Goal: Check status: Check status

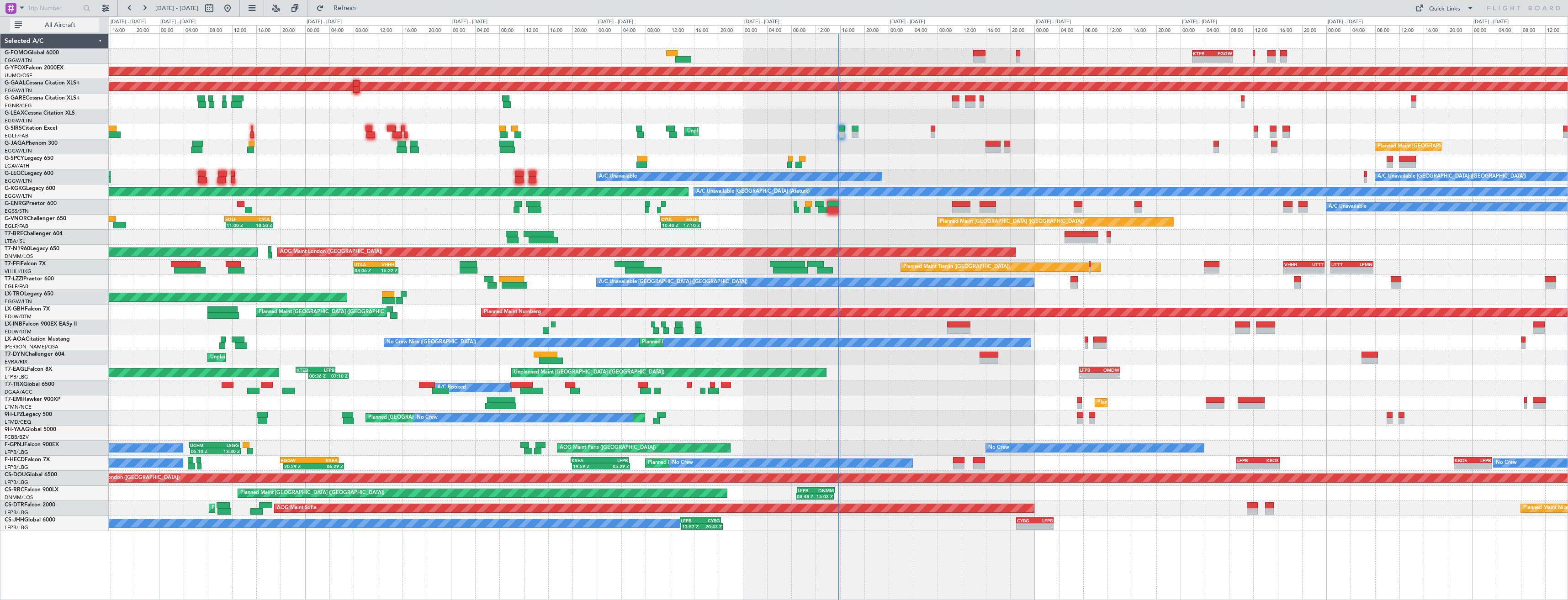
click at [50, 25] on span "All Aircraft" at bounding box center [60, 25] width 72 height 6
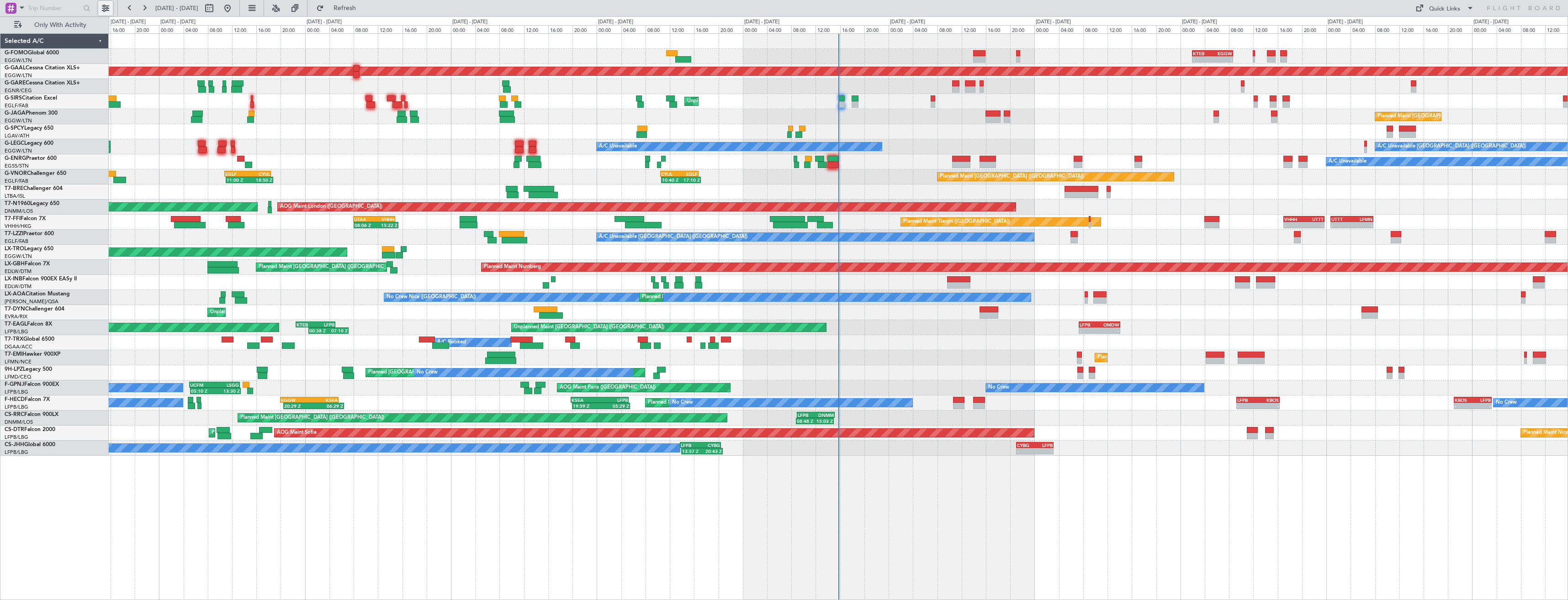
click at [111, 10] on button at bounding box center [105, 8] width 15 height 15
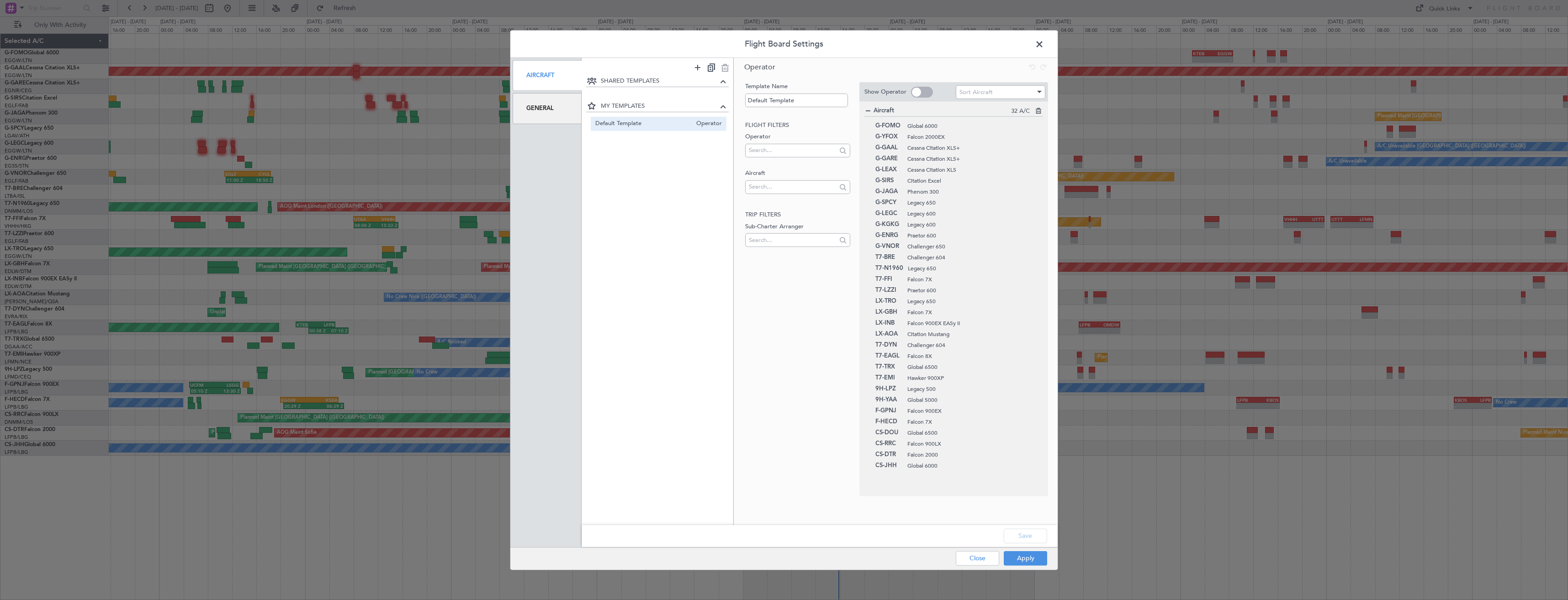
click at [1044, 40] on span at bounding box center [1044, 47] width 0 height 18
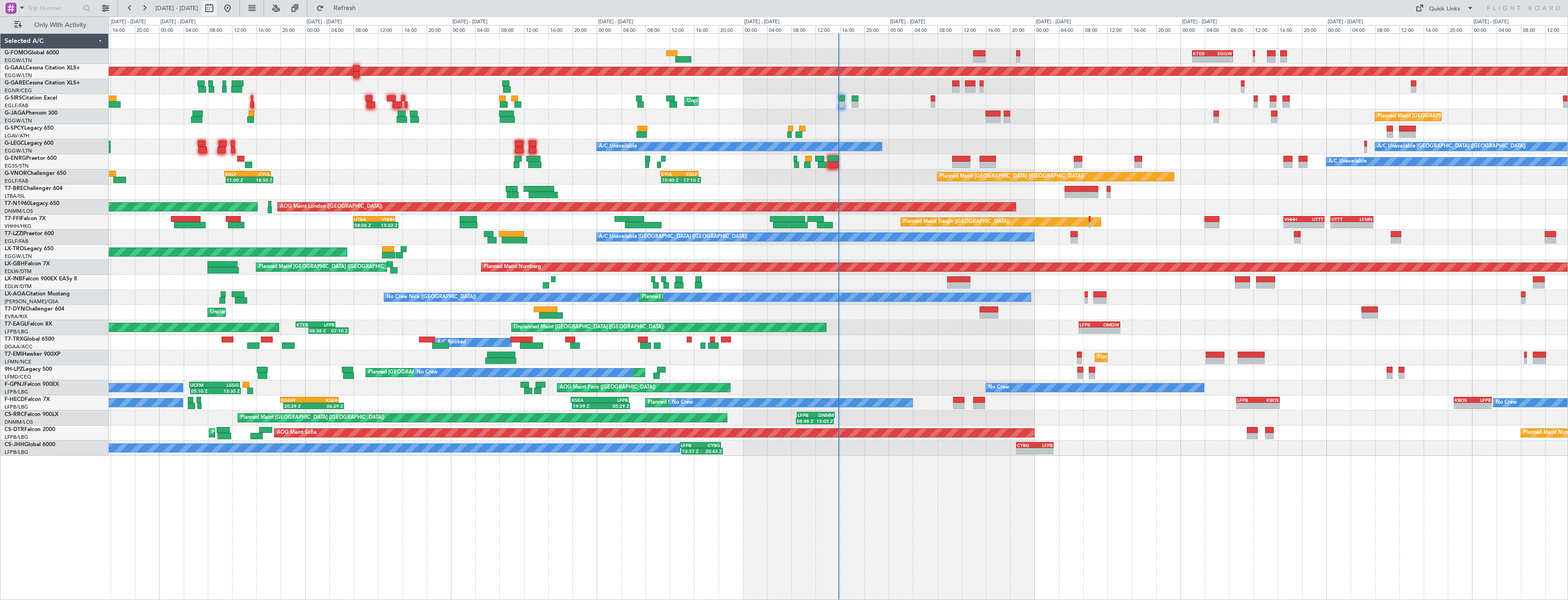
click at [217, 5] on button at bounding box center [209, 8] width 15 height 15
select select "9"
select select "2025"
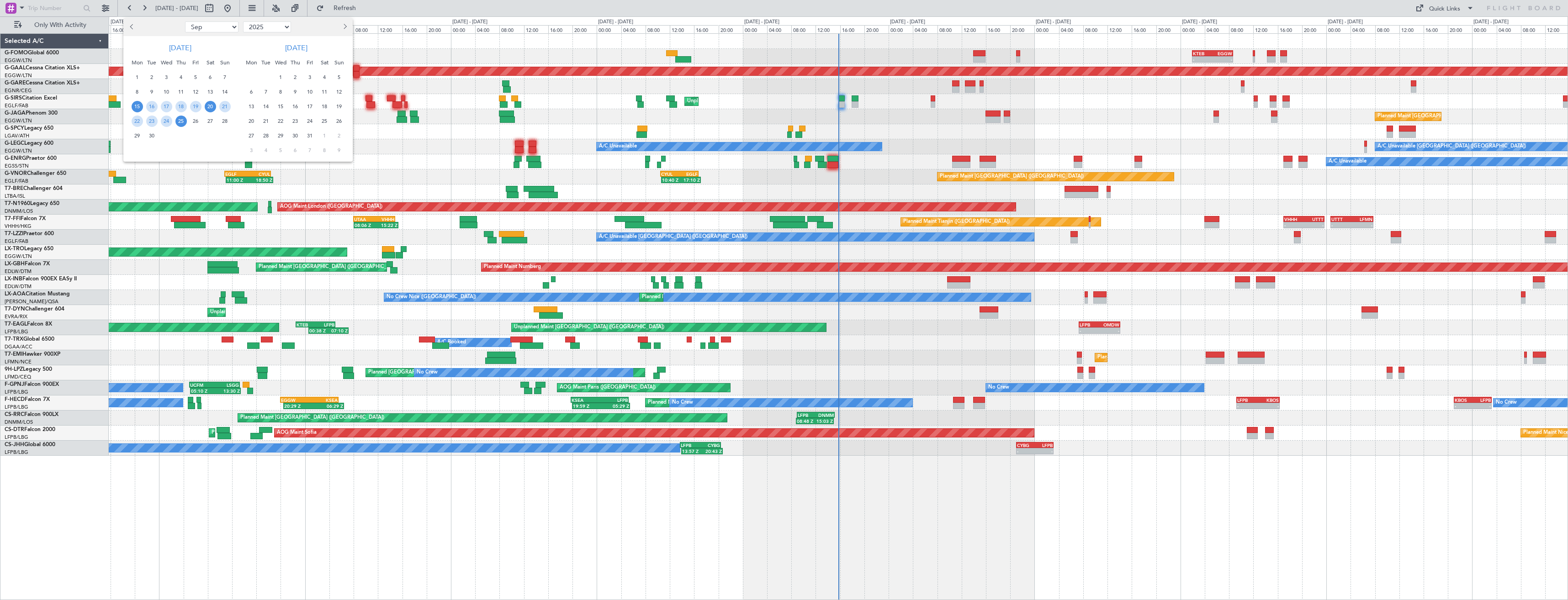
click at [208, 108] on span "20" at bounding box center [210, 107] width 12 height 12
click at [323, 80] on span "4" at bounding box center [325, 78] width 12 height 12
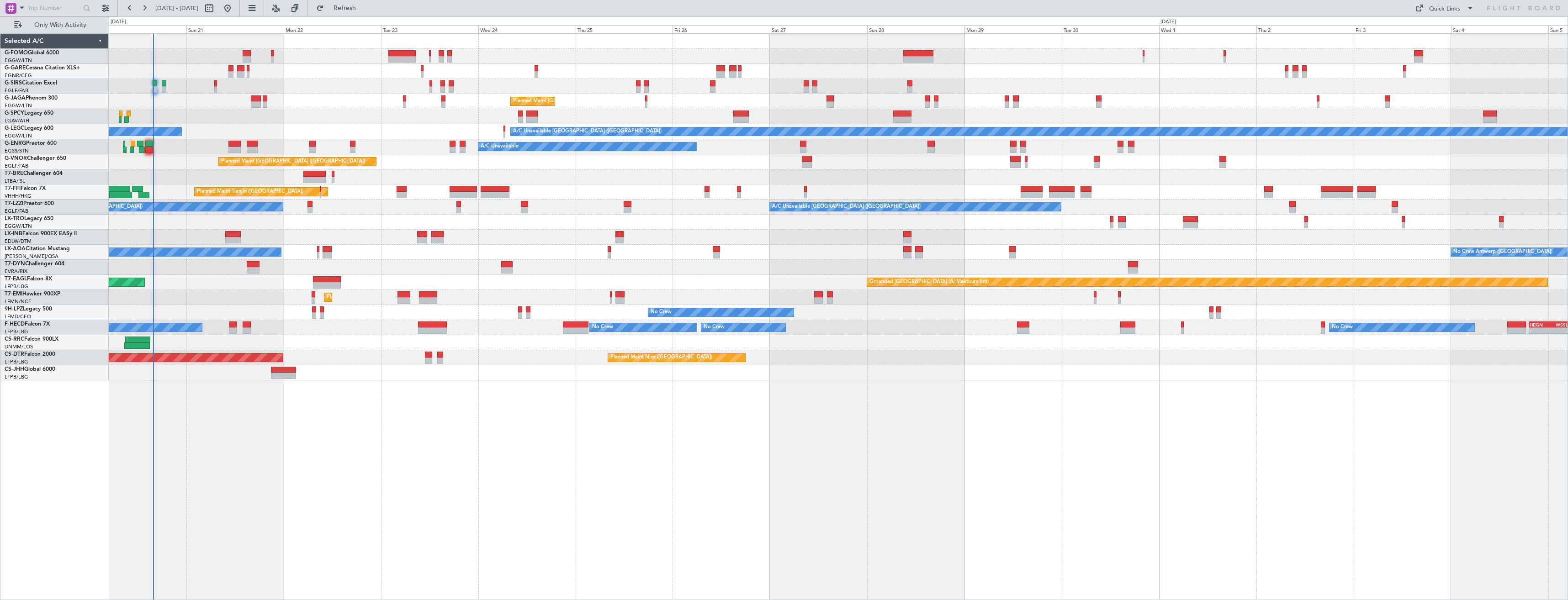
click at [179, 61] on div at bounding box center [838, 56] width 1459 height 15
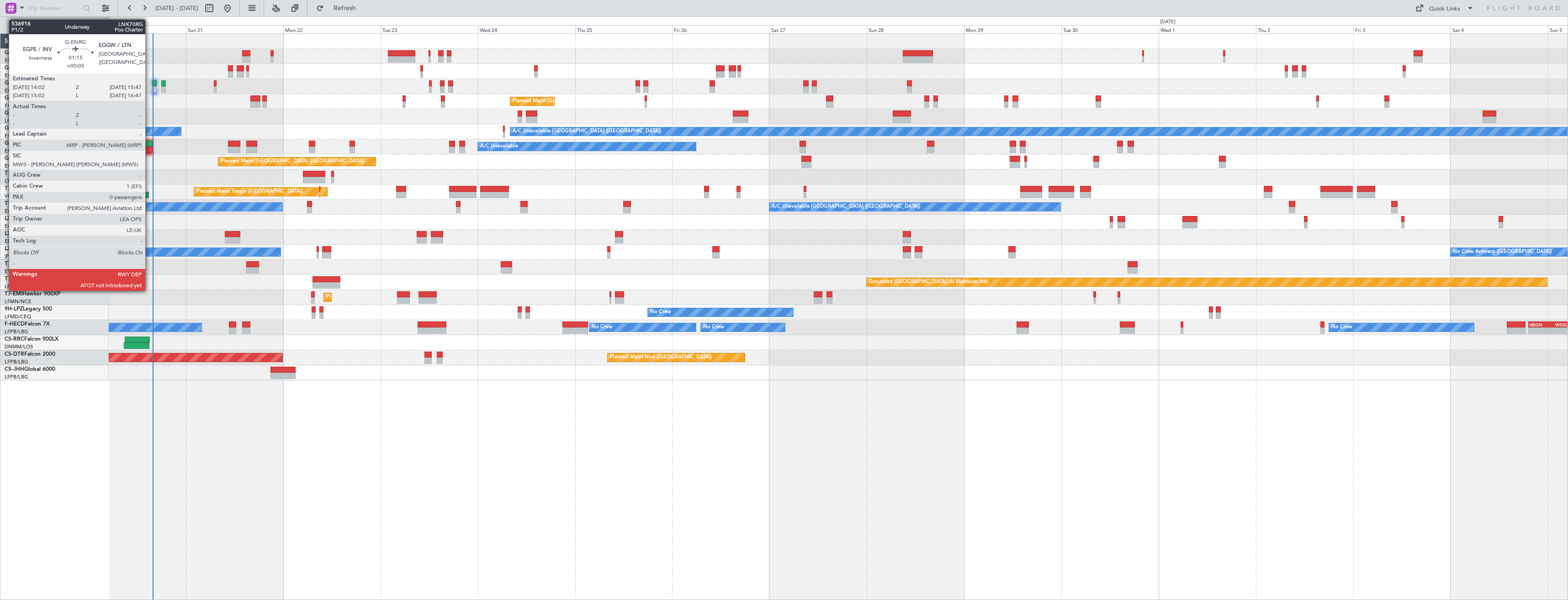
click at [149, 147] on div at bounding box center [148, 150] width 7 height 6
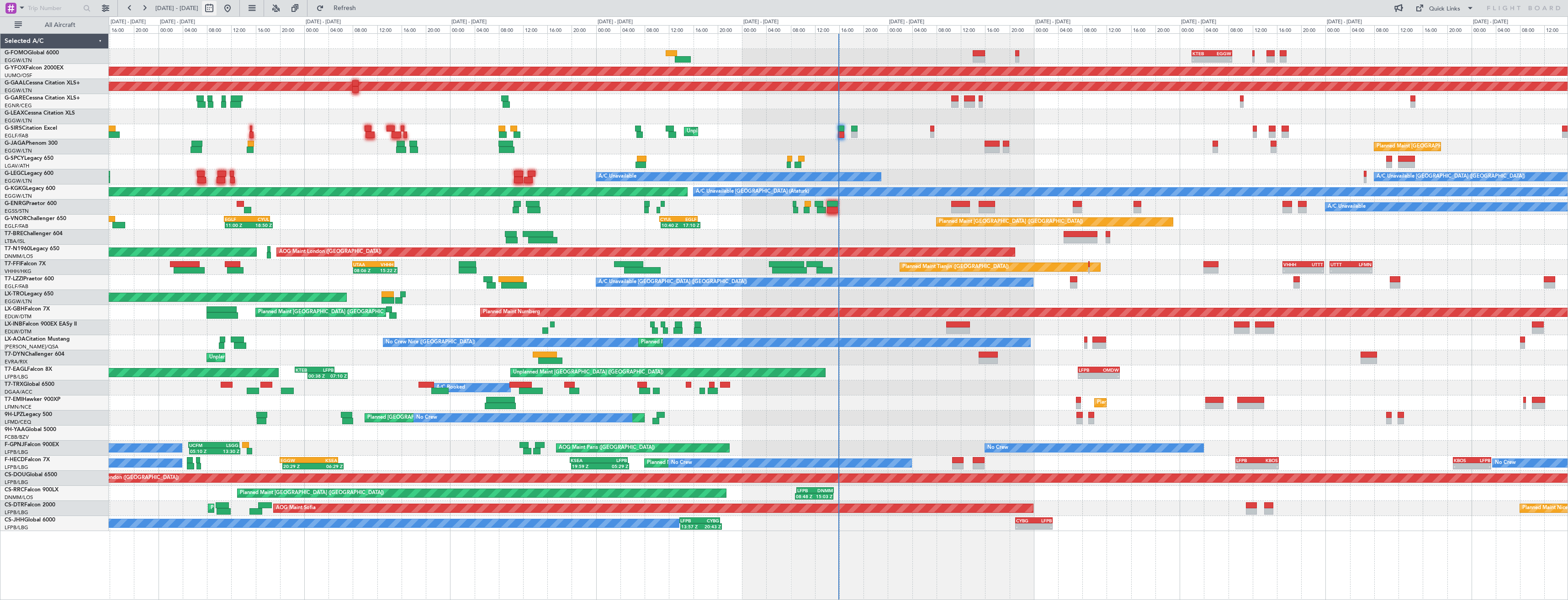
click at [217, 8] on button at bounding box center [209, 8] width 15 height 15
select select "9"
select select "2025"
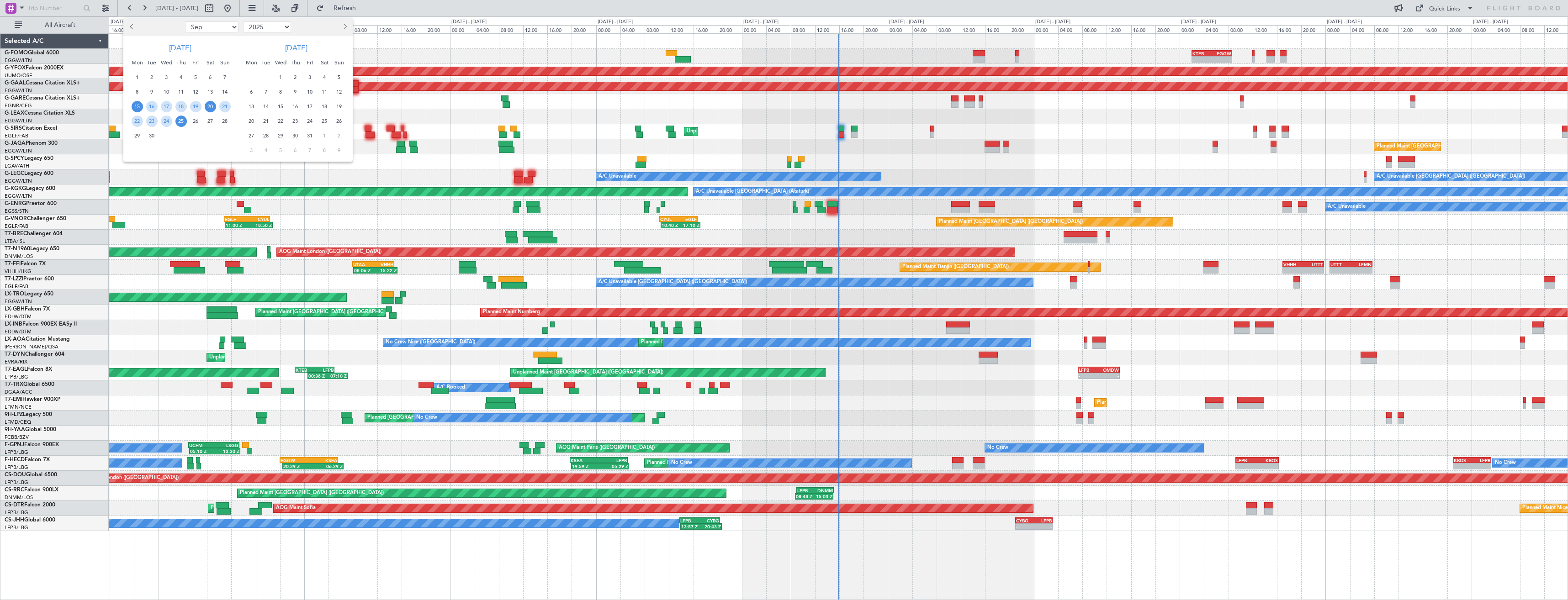
click at [206, 107] on span "20" at bounding box center [210, 107] width 12 height 12
click at [320, 78] on span "4" at bounding box center [325, 78] width 12 height 12
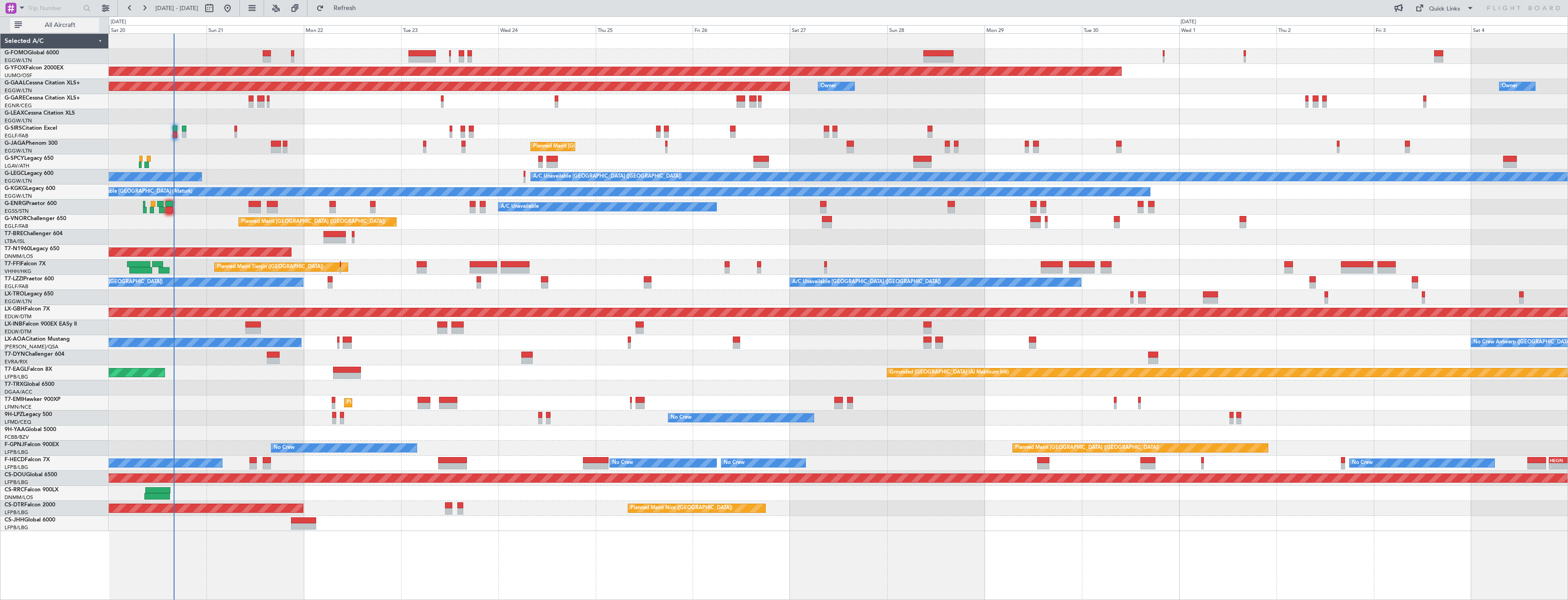
click at [65, 30] on button "All Aircraft" at bounding box center [55, 25] width 89 height 15
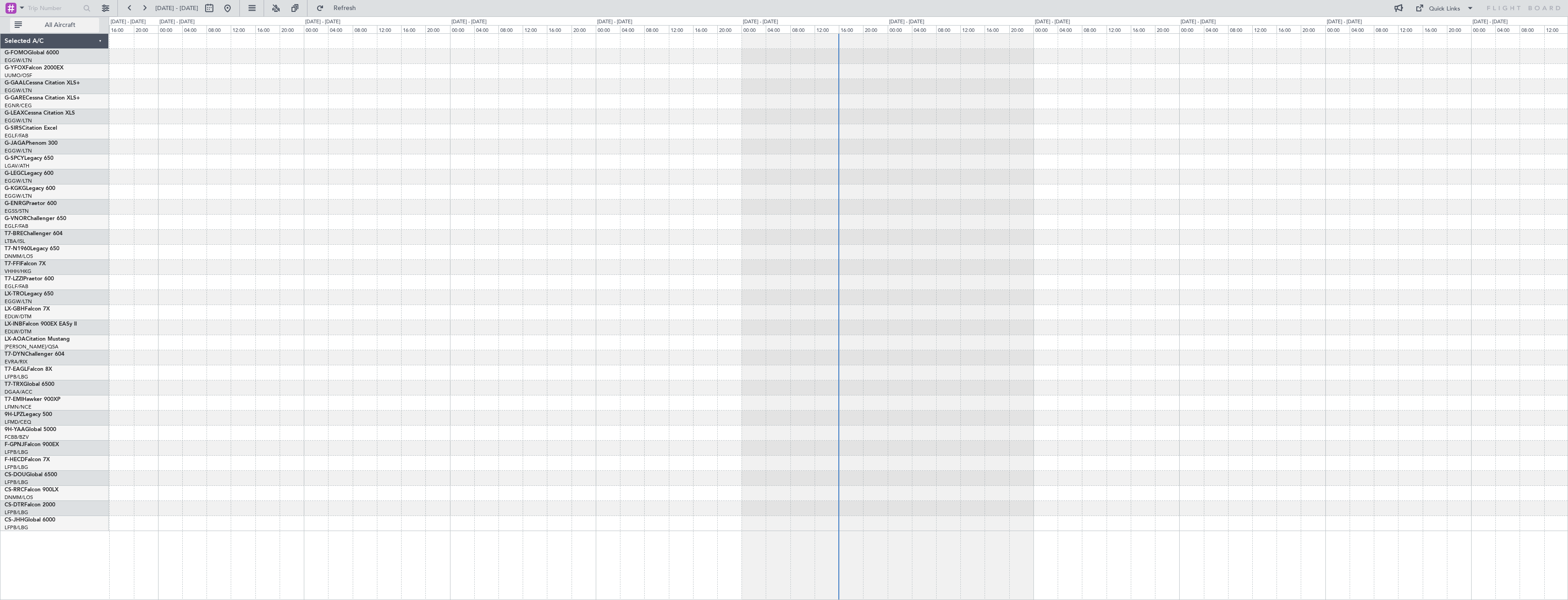
click at [74, 22] on span "All Aircraft" at bounding box center [60, 25] width 72 height 6
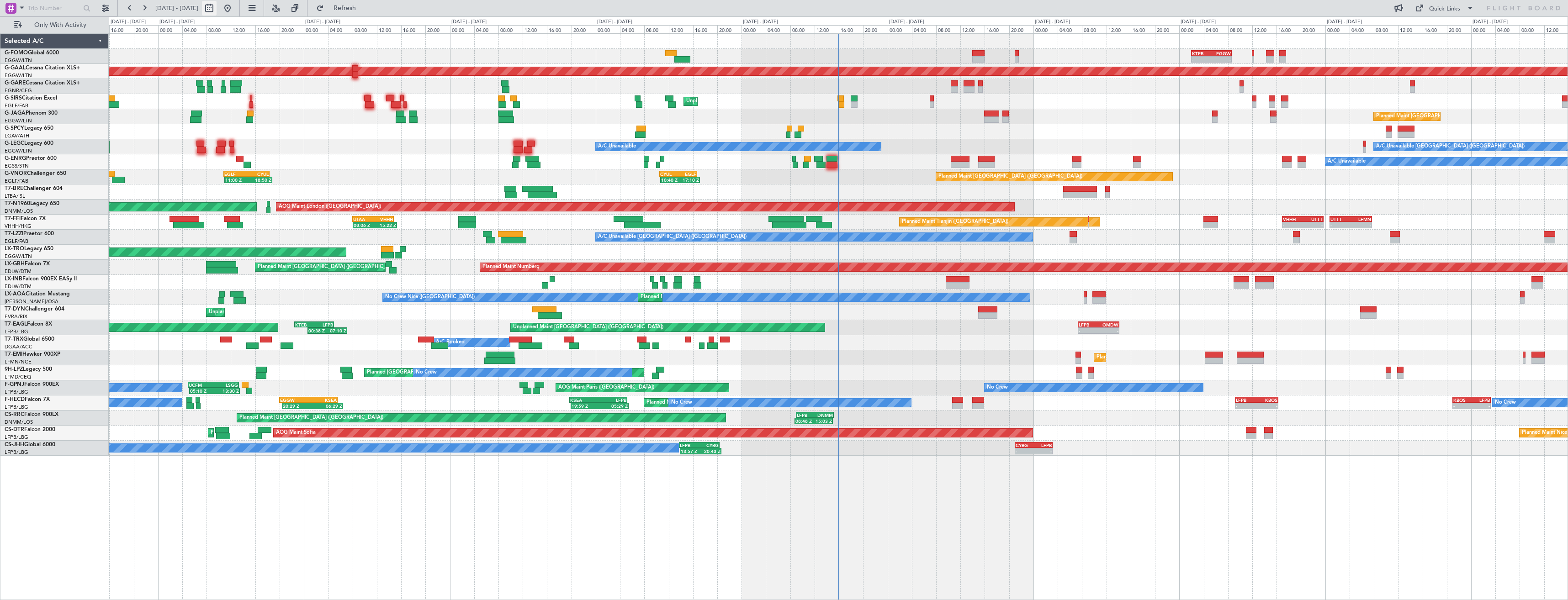
click at [217, 13] on button at bounding box center [209, 8] width 15 height 15
select select "9"
select select "2025"
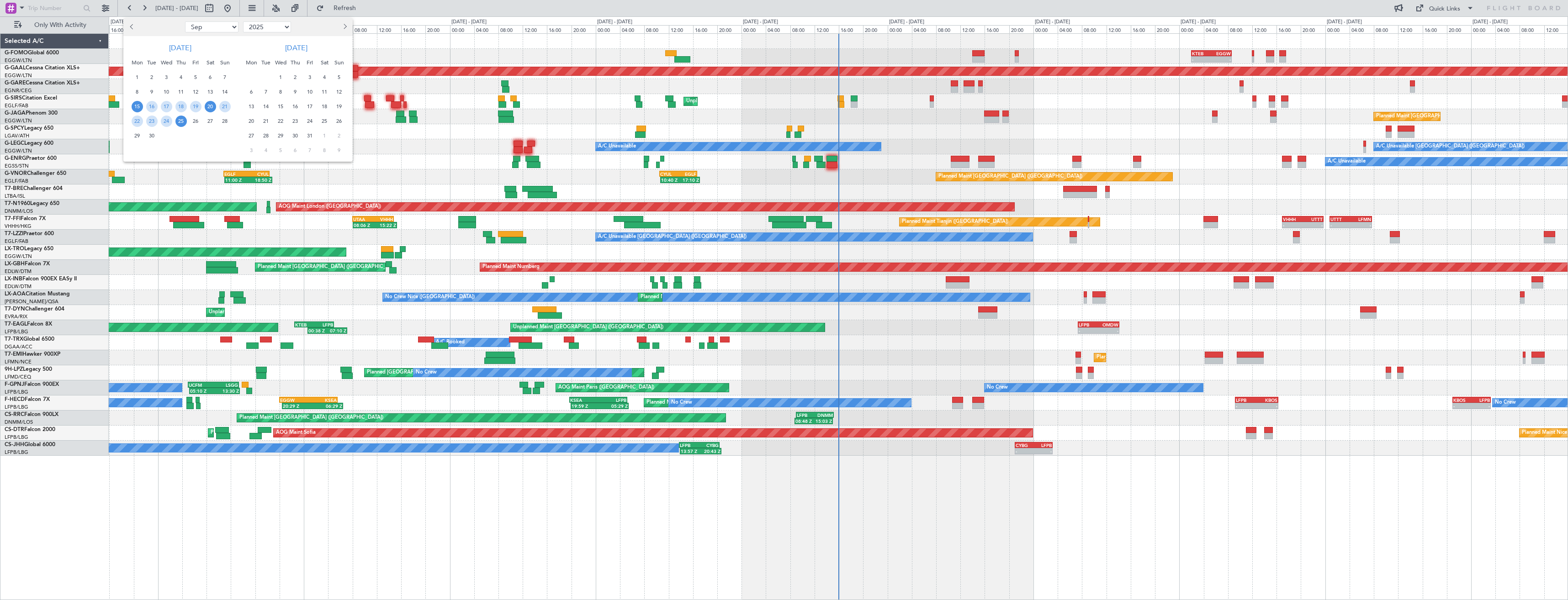
click at [212, 109] on span "20" at bounding box center [210, 107] width 12 height 12
click at [322, 77] on span "4" at bounding box center [325, 78] width 12 height 12
